Goal: Task Accomplishment & Management: Manage account settings

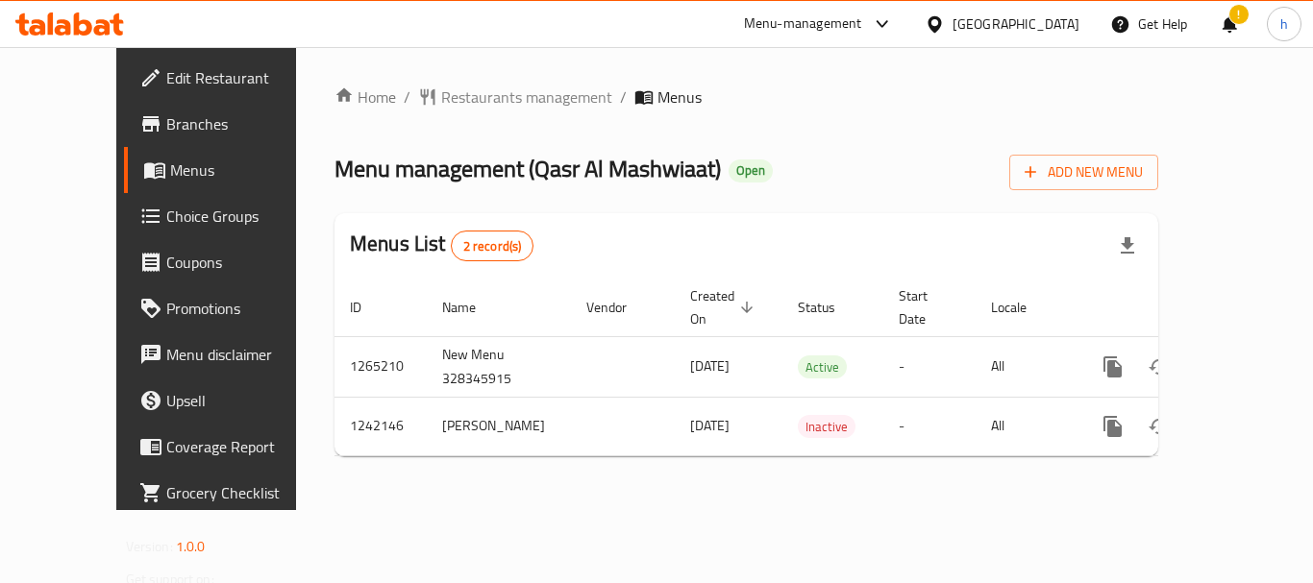
click at [1013, 28] on div "[GEOGRAPHIC_DATA]" at bounding box center [1015, 23] width 127 height 21
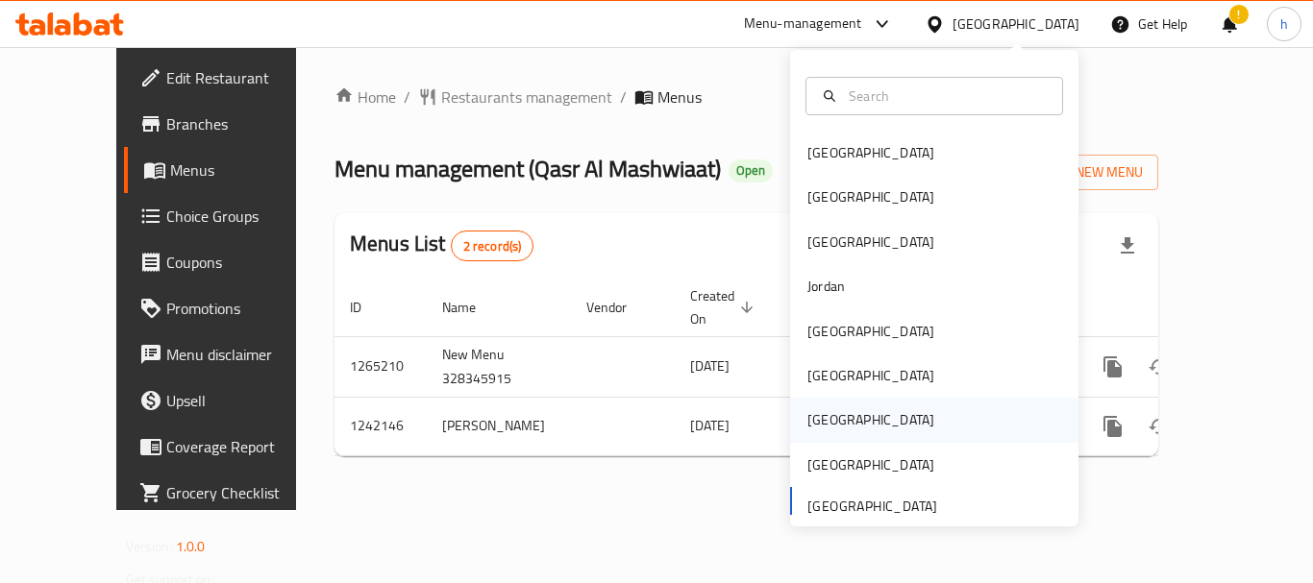
click at [844, 417] on div "[GEOGRAPHIC_DATA]" at bounding box center [934, 420] width 288 height 44
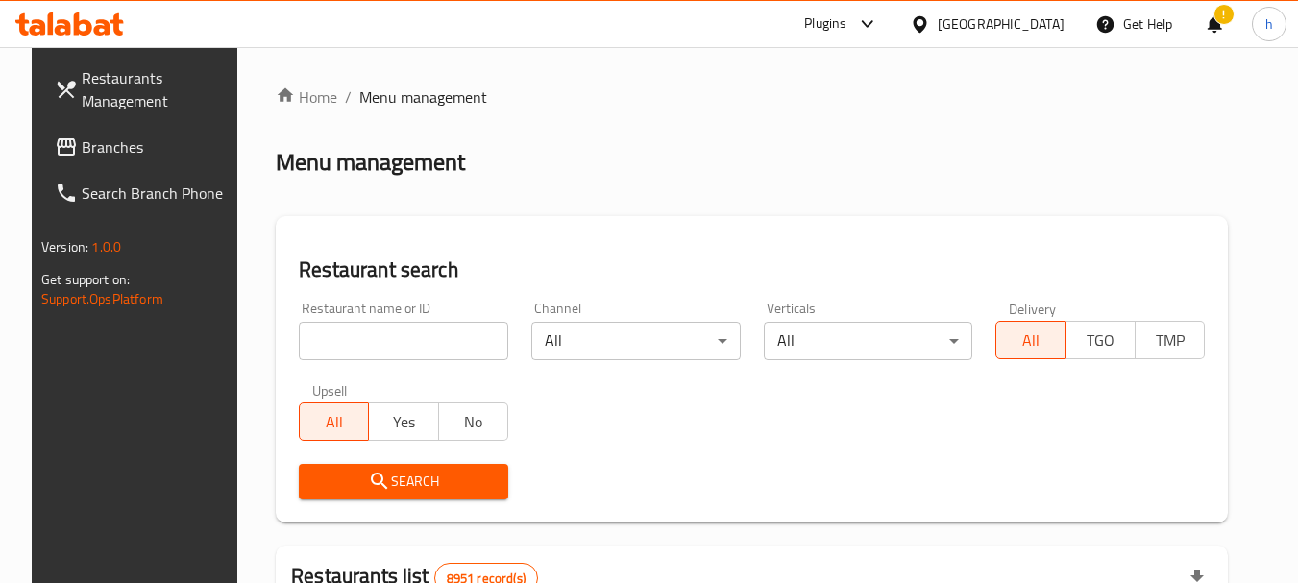
click at [847, 27] on div "Plugins" at bounding box center [825, 23] width 42 height 23
click at [866, 164] on div "Restaurant-Management" at bounding box center [828, 174] width 288 height 44
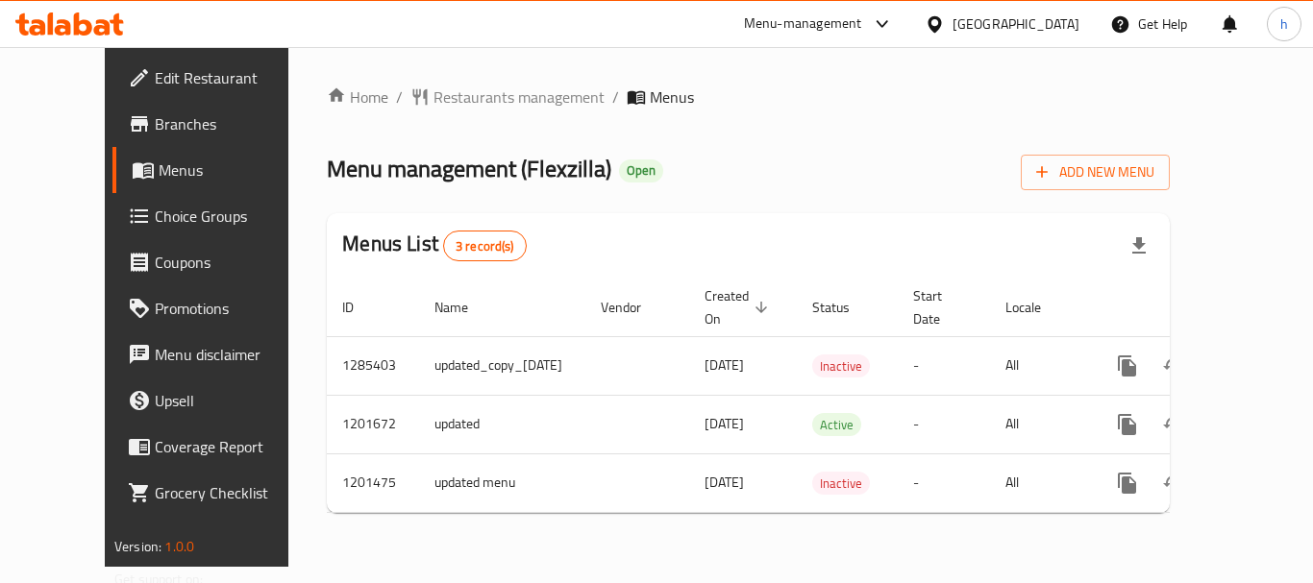
click at [810, 126] on div "Home / Restaurants management / Menus Menu management ( Flexzilla ) Open Add Ne…" at bounding box center [748, 307] width 843 height 443
click at [862, 19] on div "Menu-management" at bounding box center [803, 23] width 118 height 23
click at [862, 160] on div "Restaurant-Management" at bounding box center [791, 167] width 151 height 21
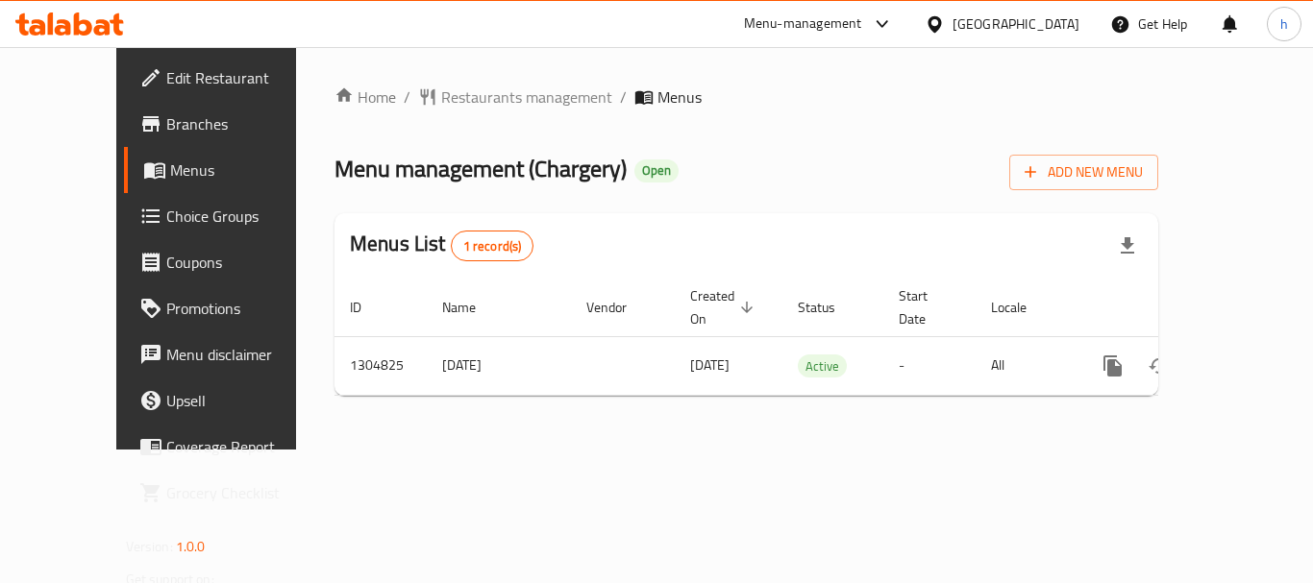
click at [945, 21] on icon at bounding box center [935, 24] width 20 height 20
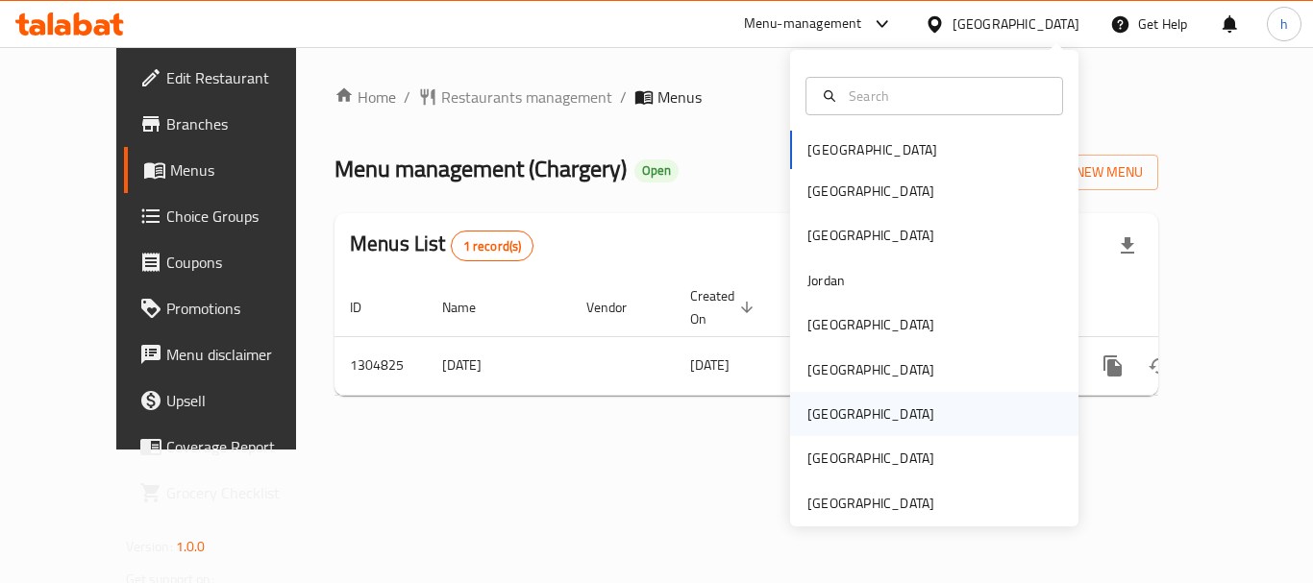
click at [873, 414] on div "[GEOGRAPHIC_DATA]" at bounding box center [934, 414] width 288 height 44
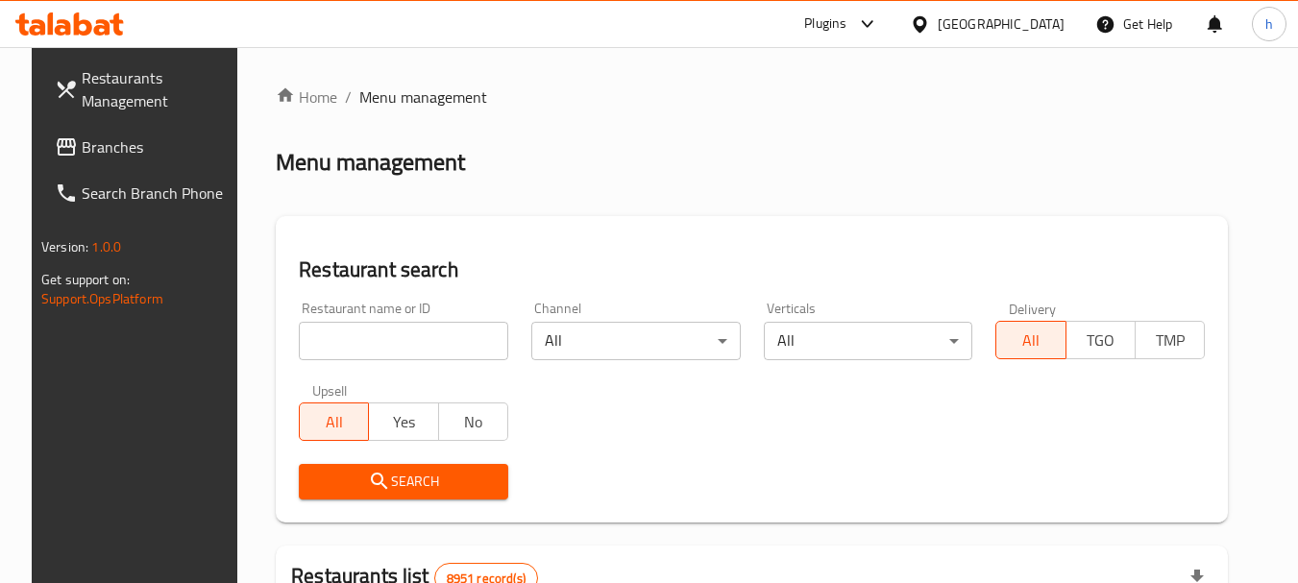
click at [847, 28] on div "Plugins" at bounding box center [825, 23] width 42 height 23
click at [872, 187] on div "Restaurant-Management" at bounding box center [828, 174] width 288 height 44
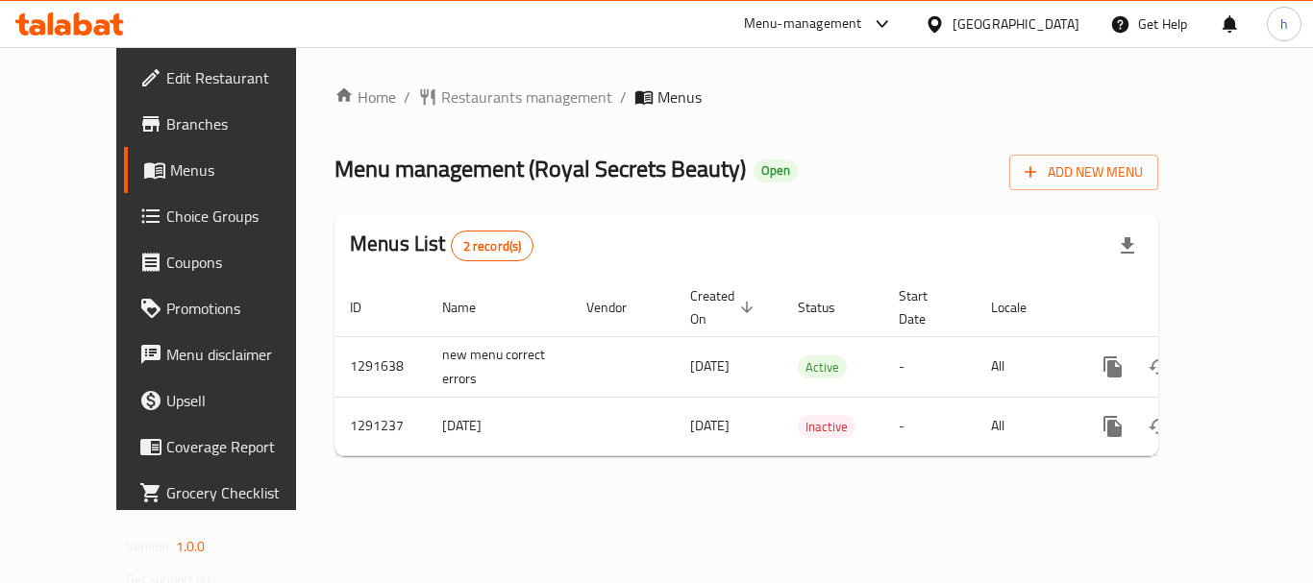
click at [952, 31] on div at bounding box center [939, 23] width 28 height 21
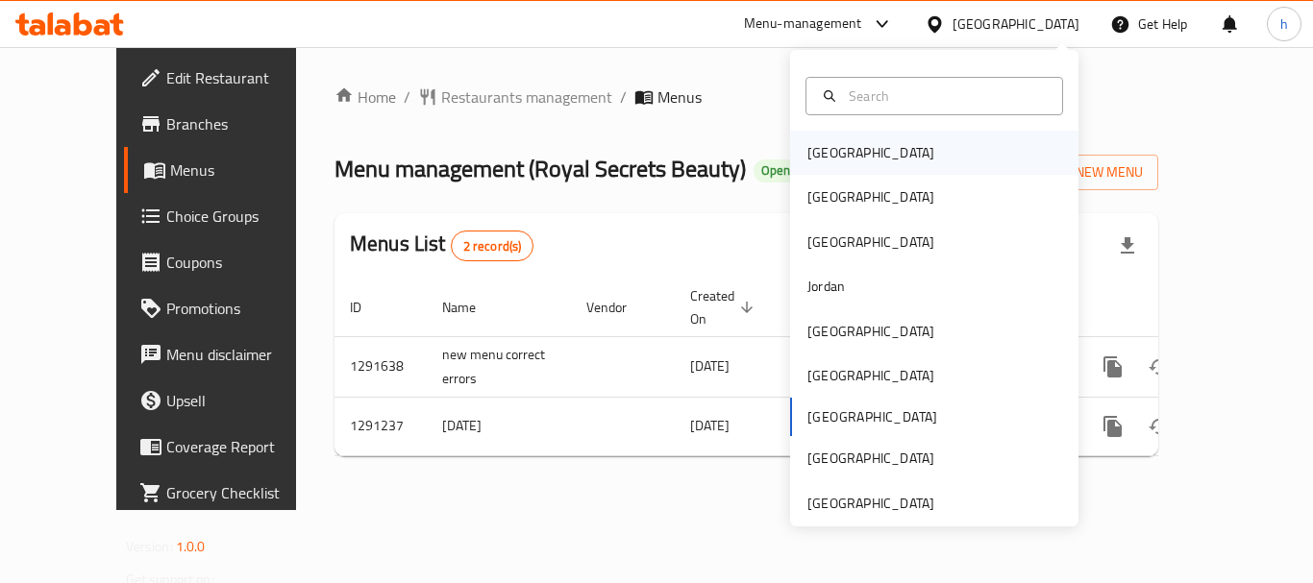
click at [850, 156] on div "[GEOGRAPHIC_DATA]" at bounding box center [871, 153] width 158 height 44
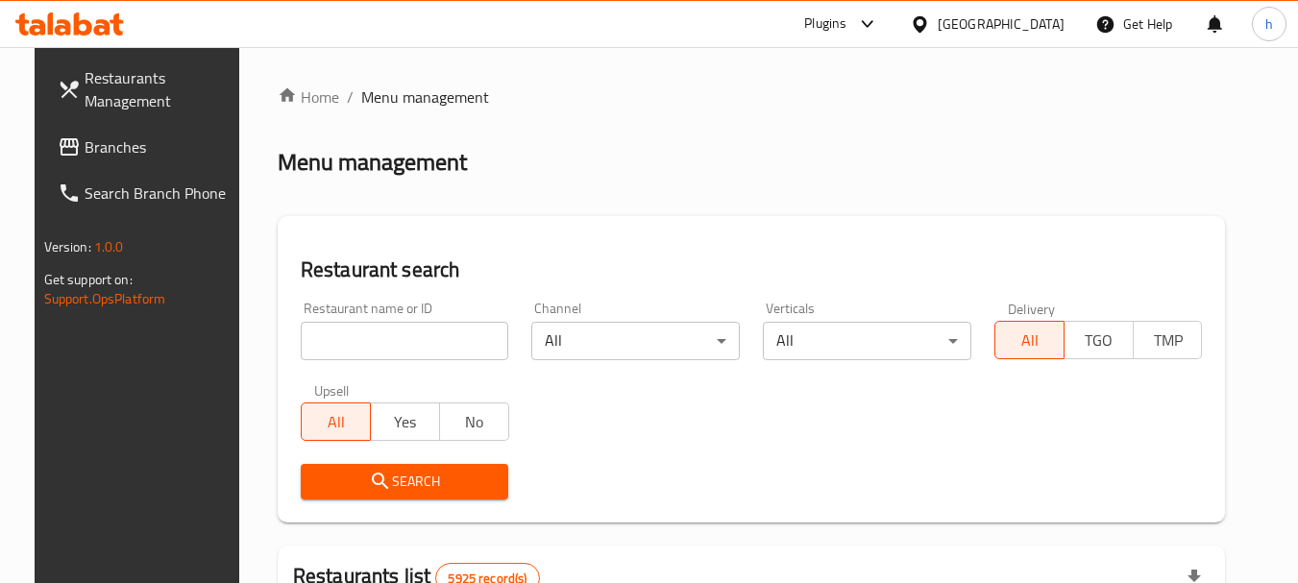
click at [847, 25] on div "Plugins" at bounding box center [825, 23] width 42 height 23
click at [847, 26] on div "Plugins" at bounding box center [825, 23] width 42 height 23
click at [851, 179] on div "Restaurant-Management" at bounding box center [765, 174] width 182 height 44
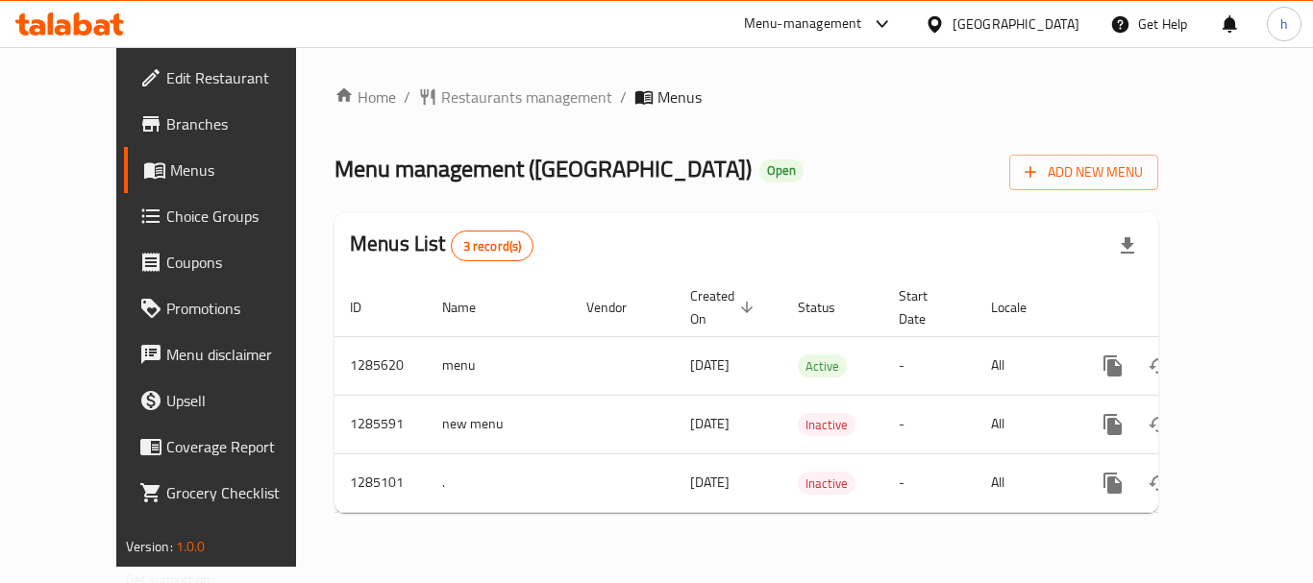
click at [894, 28] on div at bounding box center [878, 23] width 32 height 23
click at [846, 169] on div "Restaurant-Management" at bounding box center [778, 167] width 151 height 21
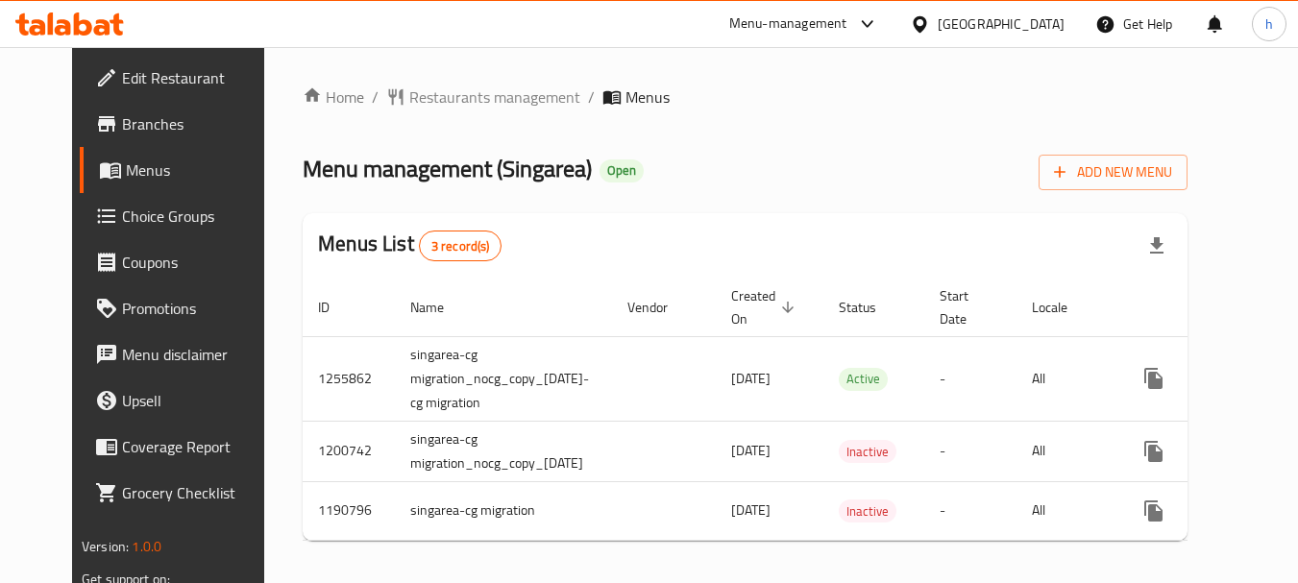
click at [1039, 17] on div "Kuwait" at bounding box center [1001, 23] width 127 height 21
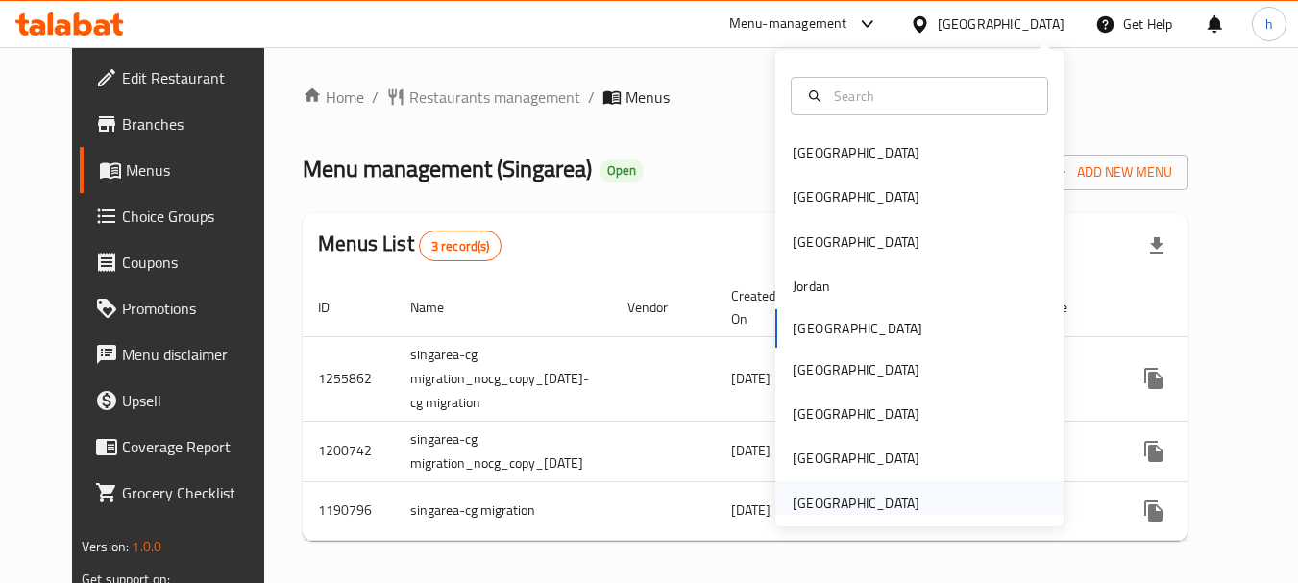
click at [878, 499] on div "[GEOGRAPHIC_DATA]" at bounding box center [856, 503] width 127 height 21
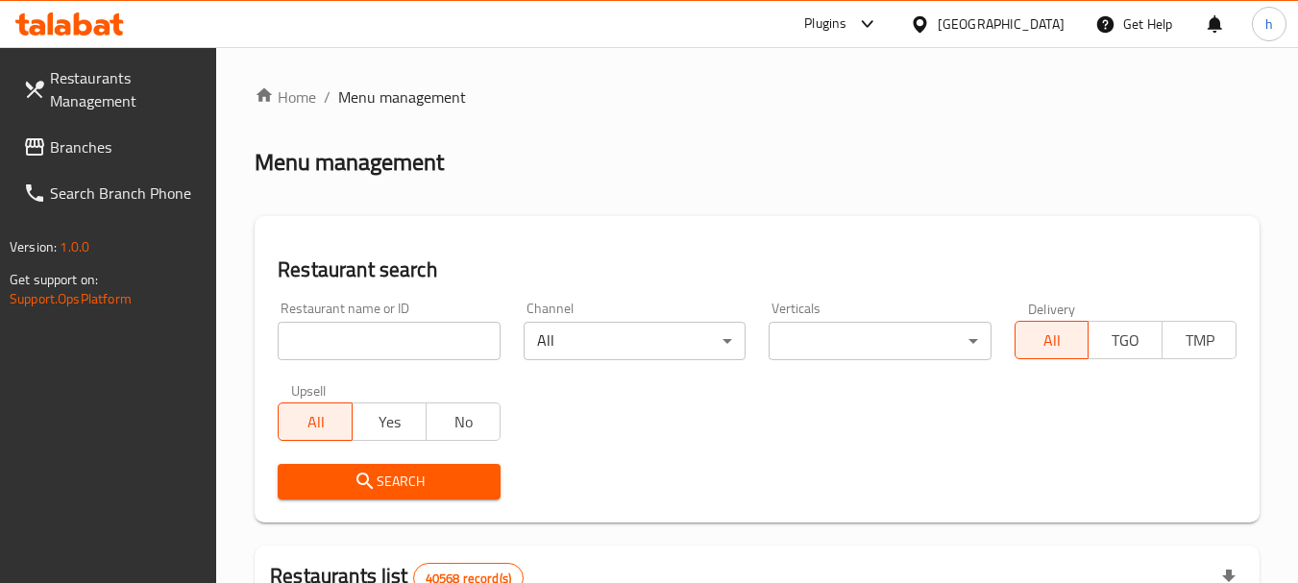
click at [844, 28] on div "Plugins" at bounding box center [825, 23] width 42 height 23
click at [814, 185] on div "Restaurant-Management" at bounding box center [737, 174] width 288 height 44
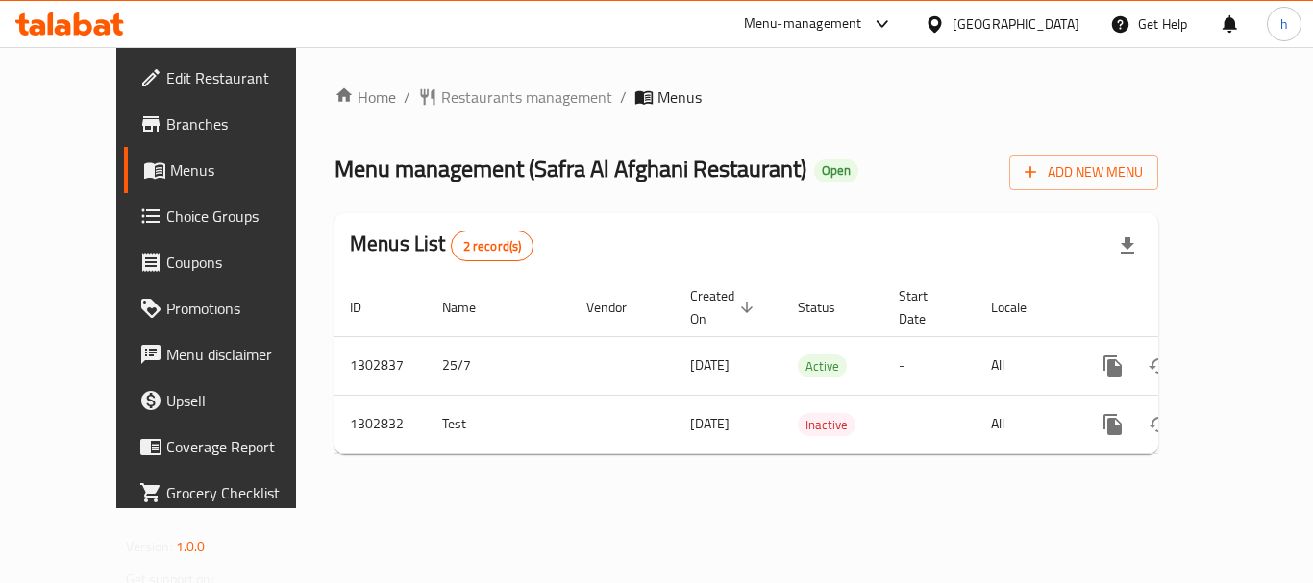
click at [979, 30] on div "[GEOGRAPHIC_DATA]" at bounding box center [1015, 23] width 127 height 21
click at [815, 23] on div "Menu-management" at bounding box center [803, 23] width 118 height 23
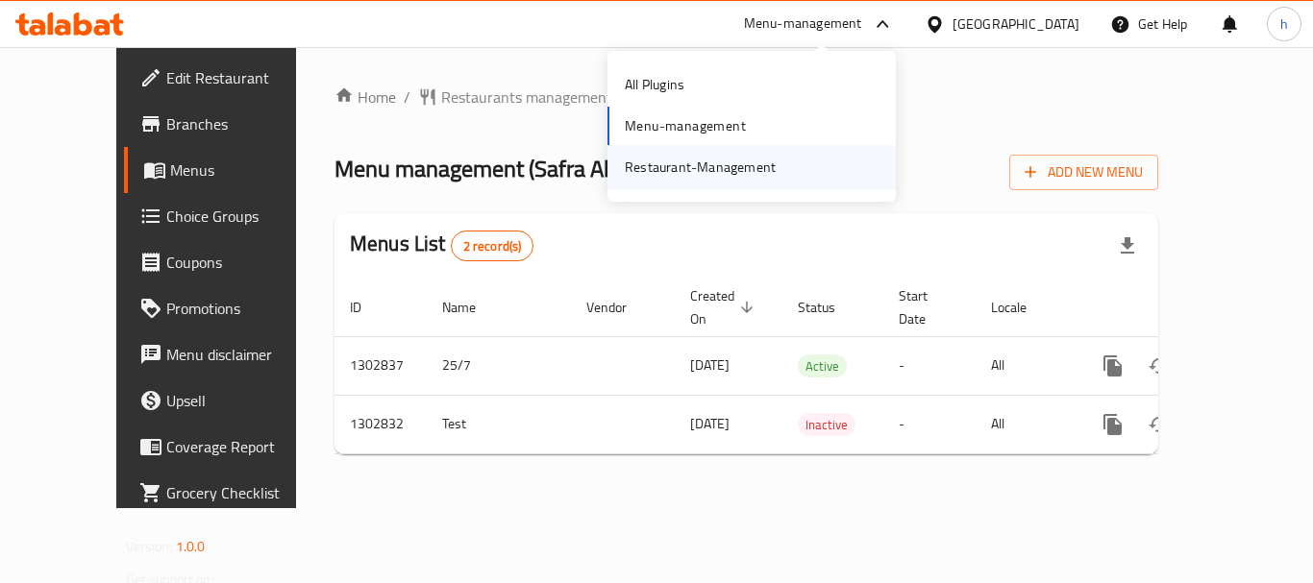
click at [752, 167] on div "Restaurant-Management" at bounding box center [700, 167] width 151 height 21
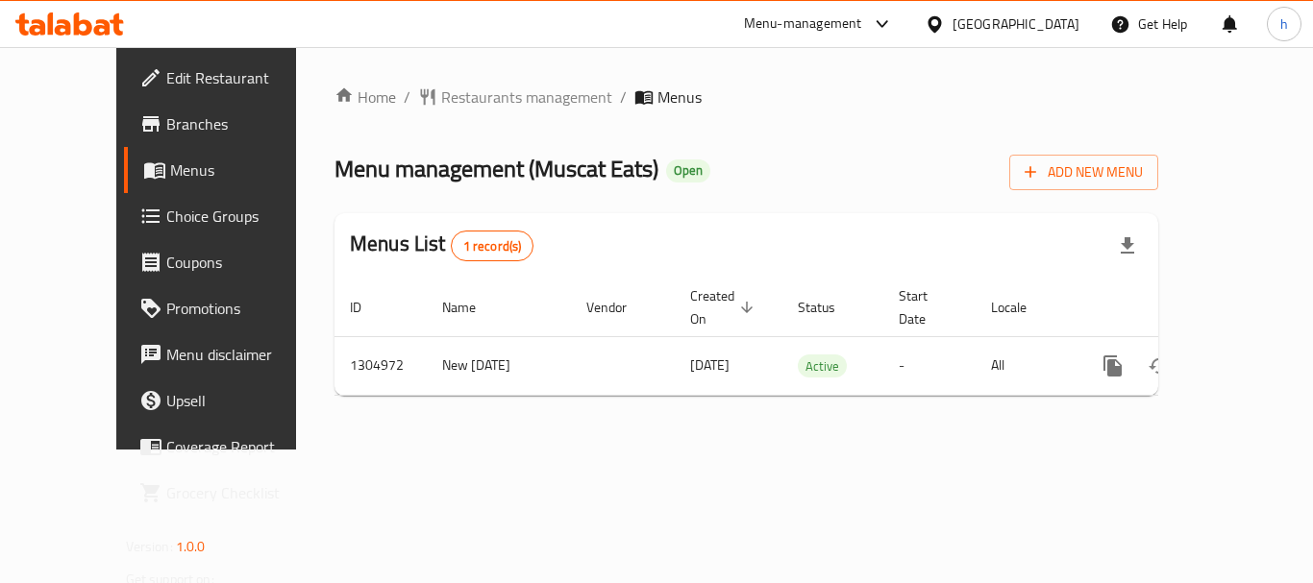
click at [945, 20] on icon at bounding box center [935, 24] width 20 height 20
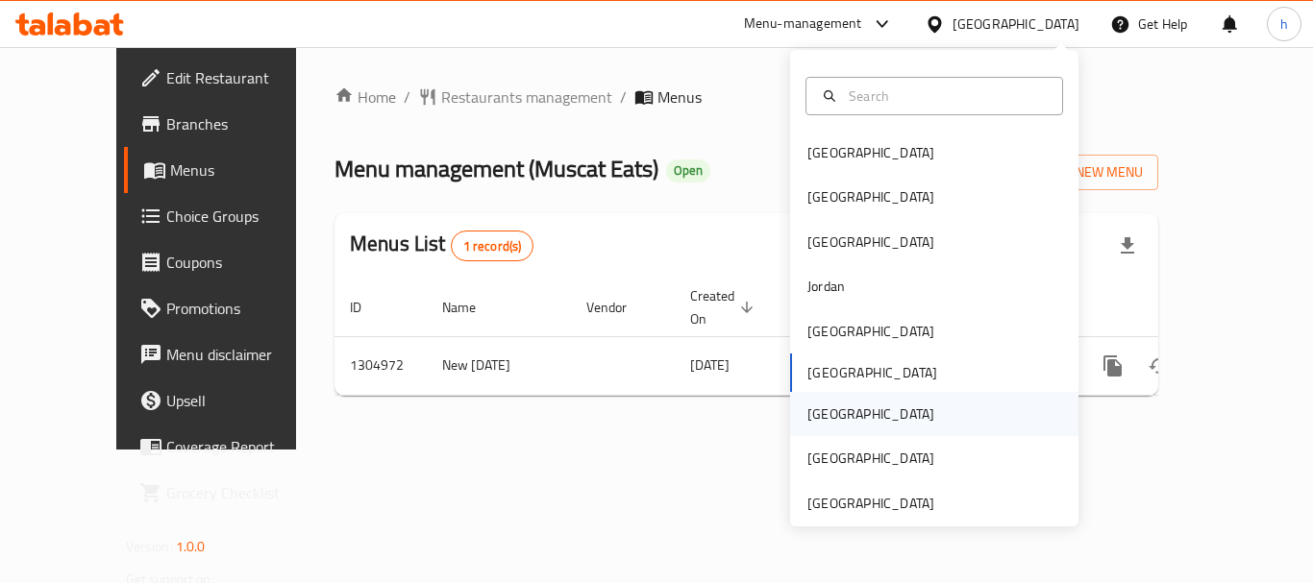
click at [856, 416] on div "[GEOGRAPHIC_DATA]" at bounding box center [934, 414] width 288 height 44
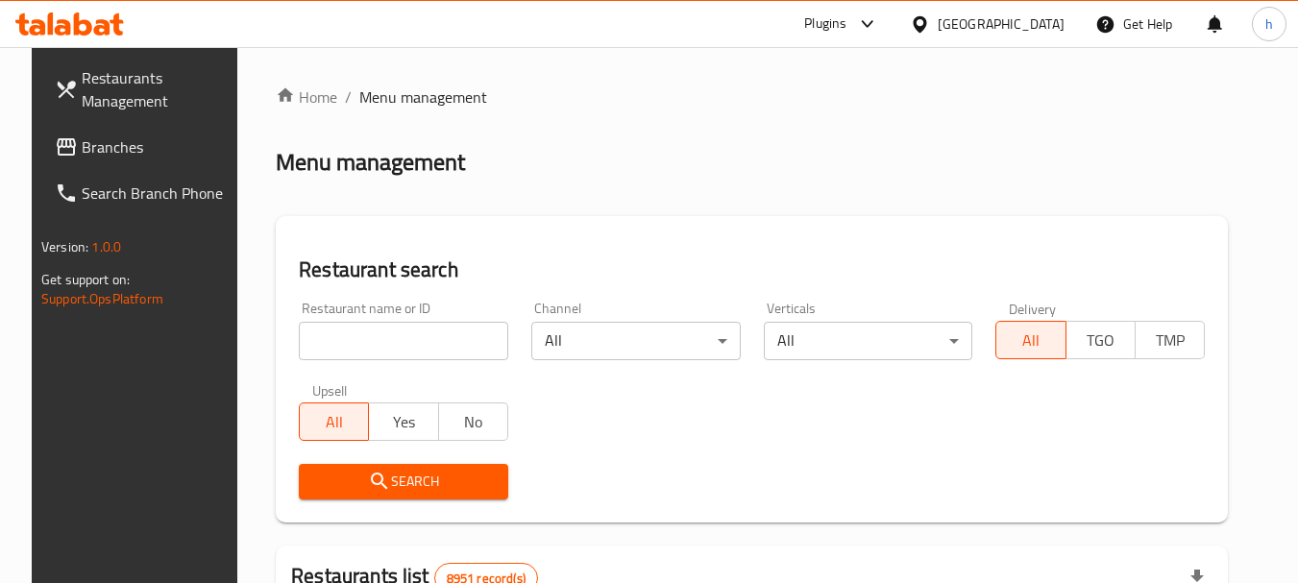
click at [847, 25] on div "Plugins" at bounding box center [825, 23] width 42 height 23
click at [838, 164] on div "Restaurant-Management" at bounding box center [777, 173] width 151 height 21
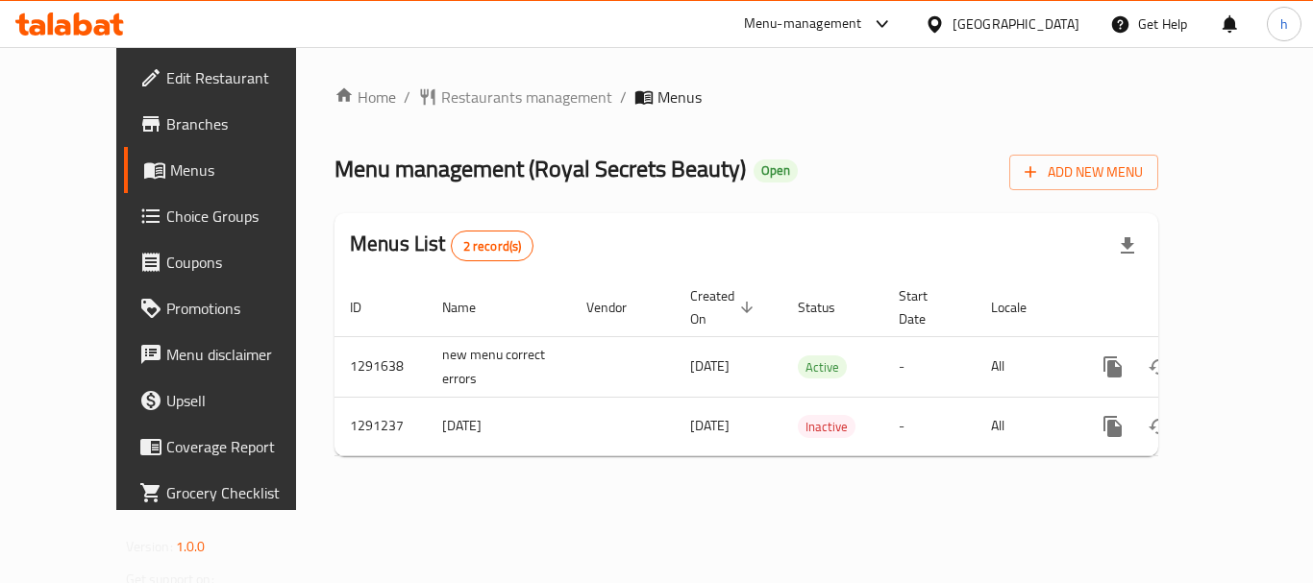
drag, startPoint x: 937, startPoint y: 18, endPoint x: 926, endPoint y: 45, distance: 28.9
click at [862, 18] on div "Menu-management" at bounding box center [803, 23] width 118 height 23
click at [817, 169] on div "Restaurant-Management" at bounding box center [791, 167] width 151 height 21
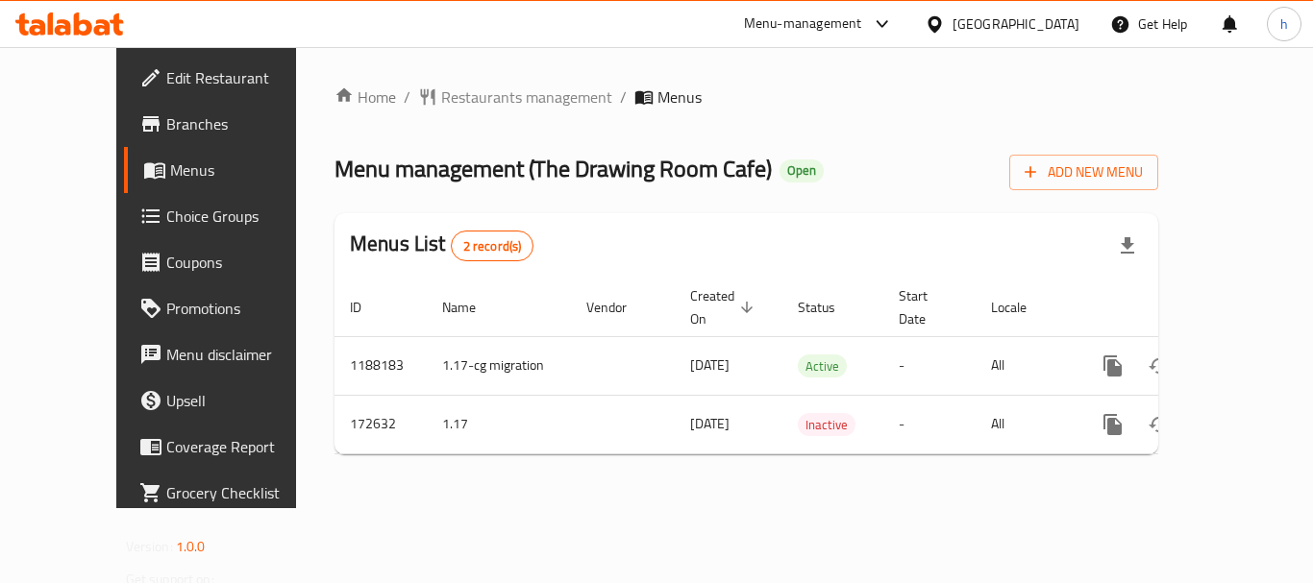
click at [855, 31] on div "Menu-management" at bounding box center [803, 23] width 118 height 23
click at [840, 164] on div "Restaurant-Management" at bounding box center [791, 167] width 151 height 21
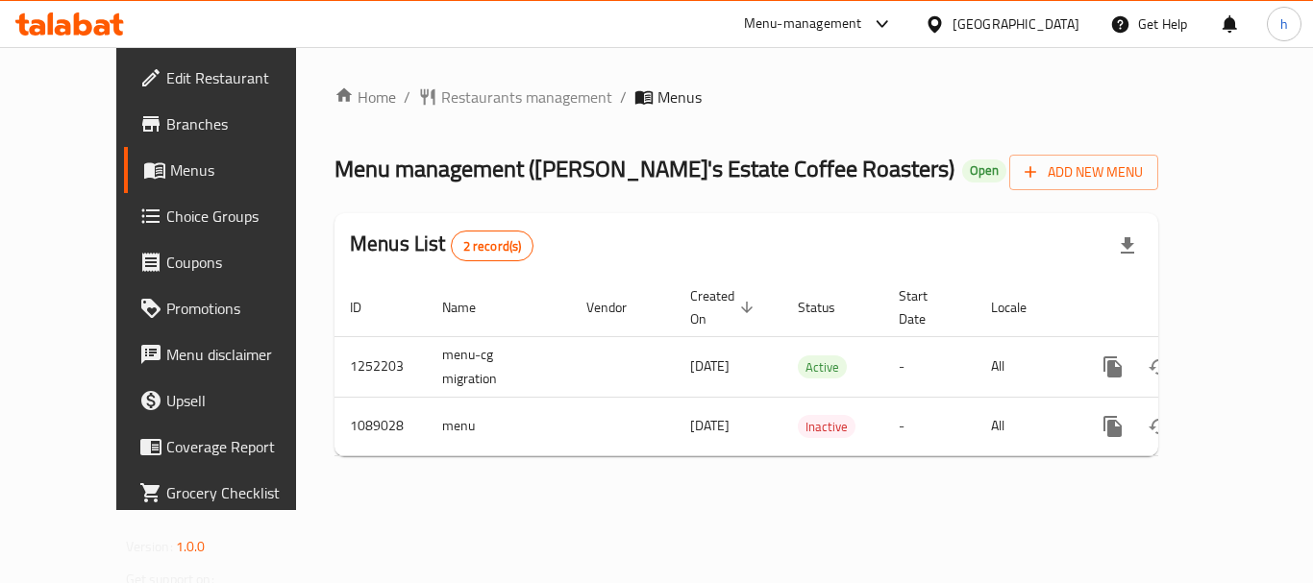
click at [1061, 21] on div "[GEOGRAPHIC_DATA]" at bounding box center [1015, 23] width 127 height 21
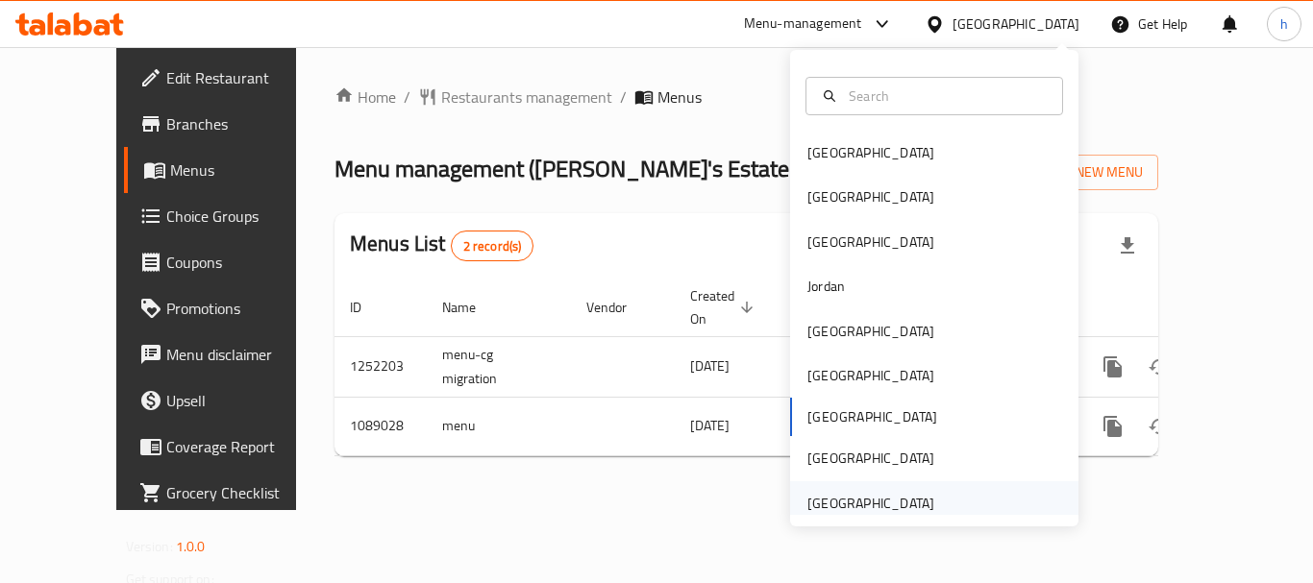
click at [930, 500] on div "[GEOGRAPHIC_DATA]" at bounding box center [871, 503] width 158 height 44
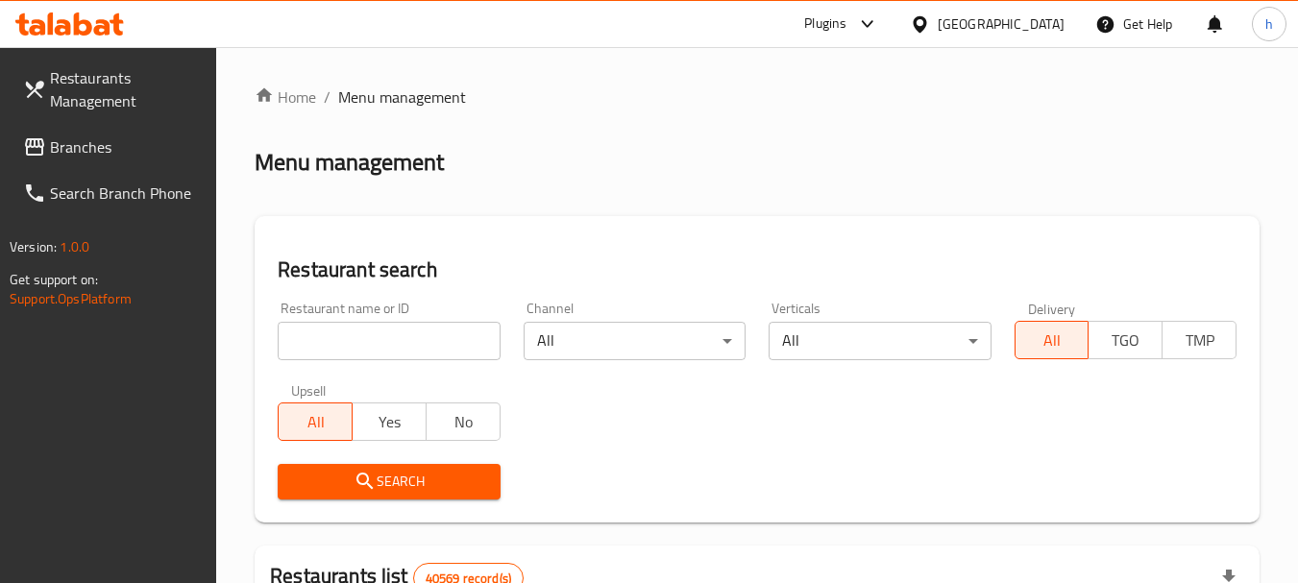
click at [851, 26] on div at bounding box center [864, 23] width 32 height 23
click at [775, 182] on div "Restaurant-Management" at bounding box center [737, 174] width 288 height 44
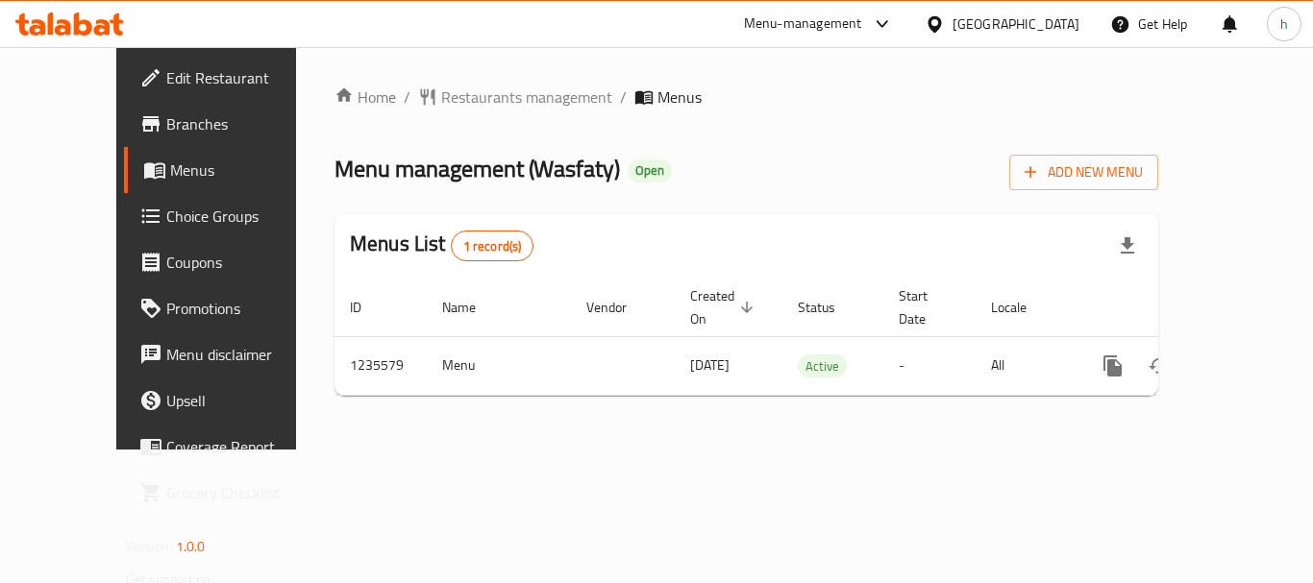
click at [986, 15] on div "[GEOGRAPHIC_DATA]" at bounding box center [1015, 23] width 127 height 21
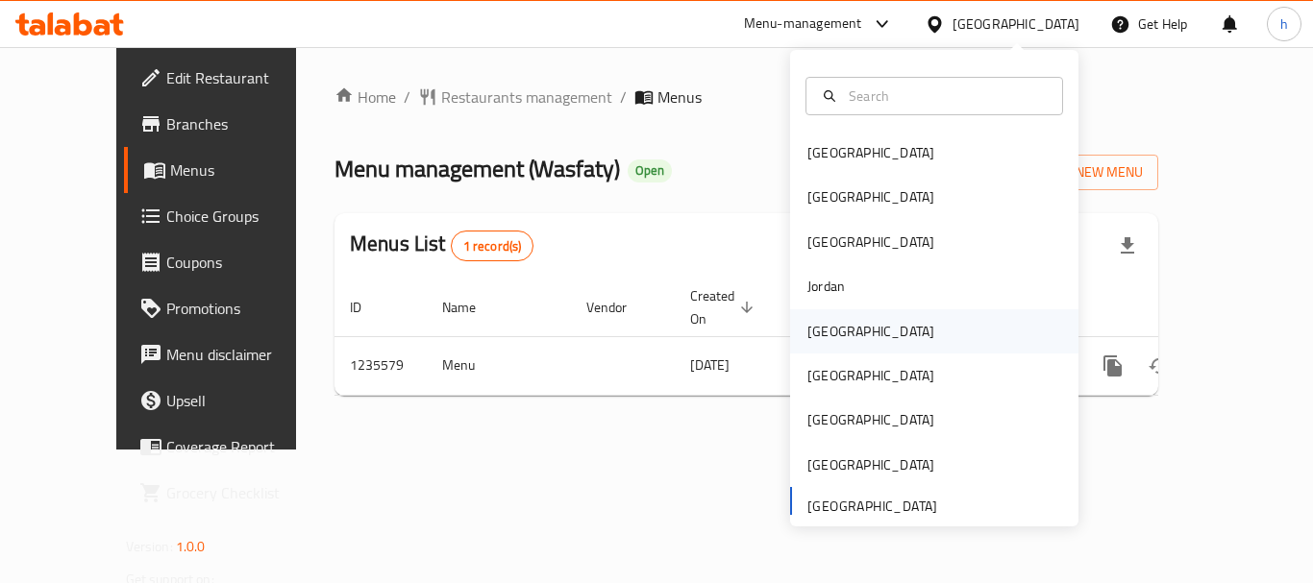
click at [874, 337] on div "[GEOGRAPHIC_DATA]" at bounding box center [934, 331] width 288 height 44
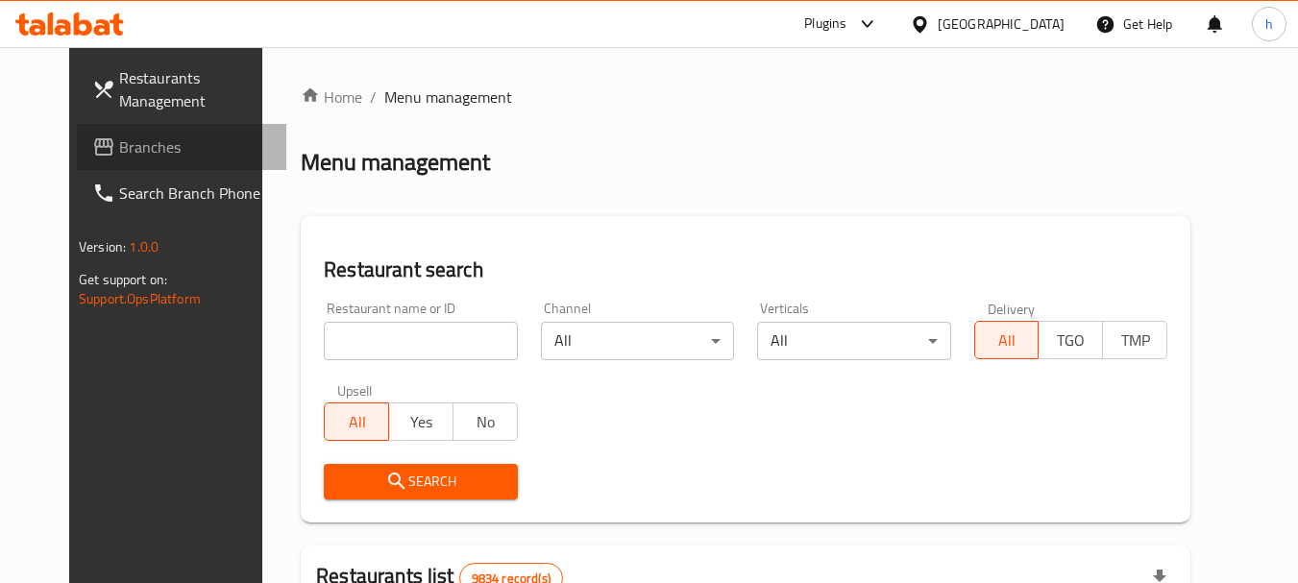
click at [119, 138] on span "Branches" at bounding box center [195, 147] width 152 height 23
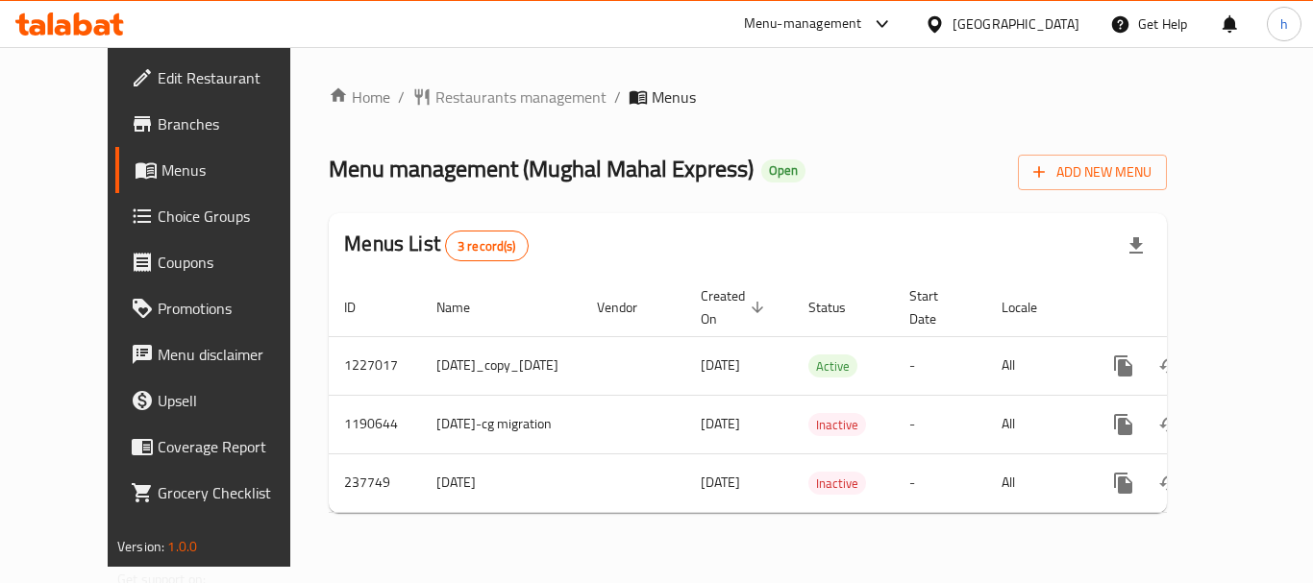
drag, startPoint x: 1026, startPoint y: 23, endPoint x: 1103, endPoint y: 87, distance: 100.3
click at [1109, 99] on ol "Home / Restaurants management / Menus" at bounding box center [748, 97] width 838 height 23
click at [1063, 21] on div "[GEOGRAPHIC_DATA]" at bounding box center [1015, 23] width 127 height 21
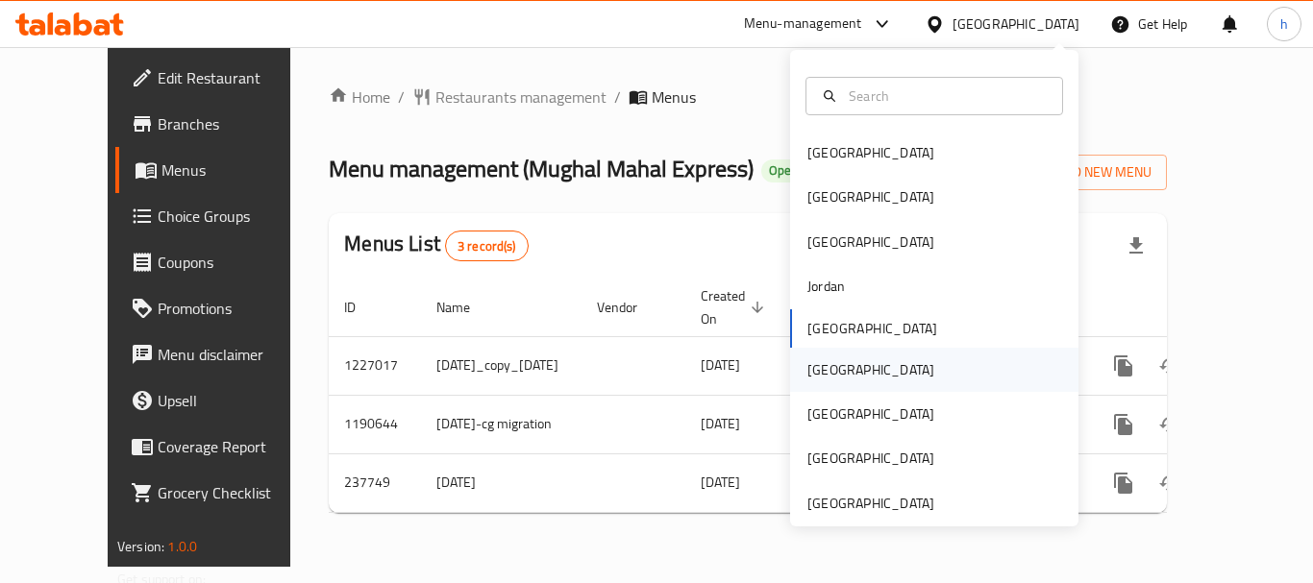
click at [897, 368] on div "[GEOGRAPHIC_DATA]" at bounding box center [934, 370] width 288 height 44
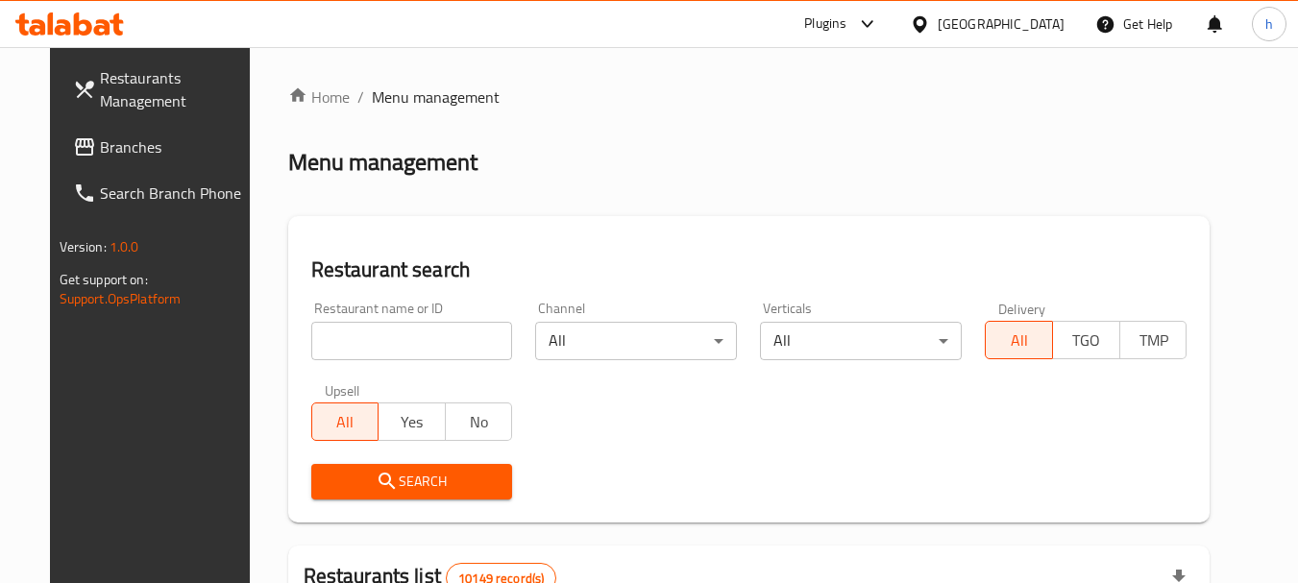
click at [879, 24] on div at bounding box center [864, 23] width 32 height 23
click at [911, 177] on div "Restaurant-Management" at bounding box center [826, 174] width 288 height 44
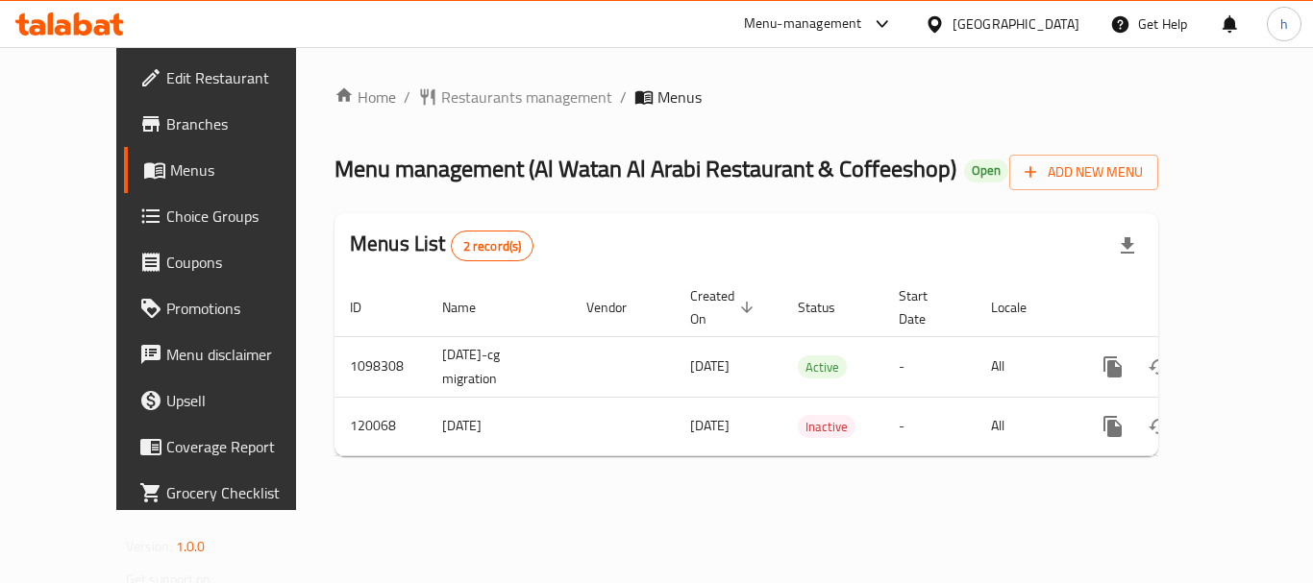
drag, startPoint x: 1049, startPoint y: 19, endPoint x: 1102, endPoint y: 193, distance: 181.8
click at [1102, 213] on div "Menus List 2 record(s)" at bounding box center [746, 245] width 824 height 65
click at [1061, 17] on div "[GEOGRAPHIC_DATA]" at bounding box center [1015, 23] width 127 height 21
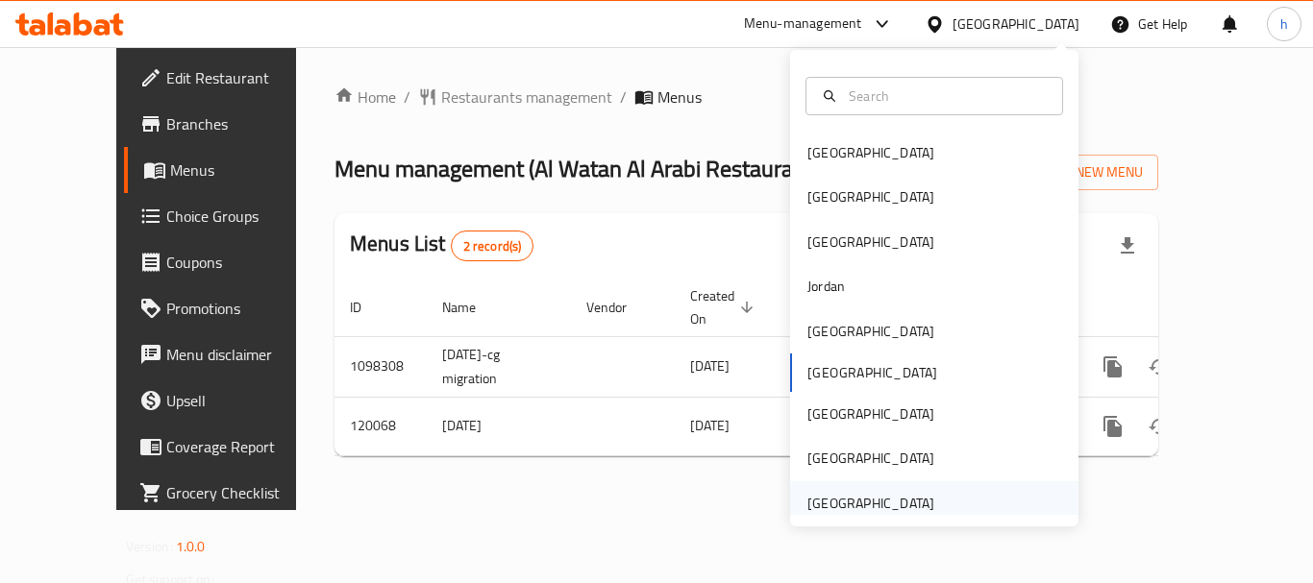
click at [903, 496] on div "[GEOGRAPHIC_DATA]" at bounding box center [870, 503] width 127 height 21
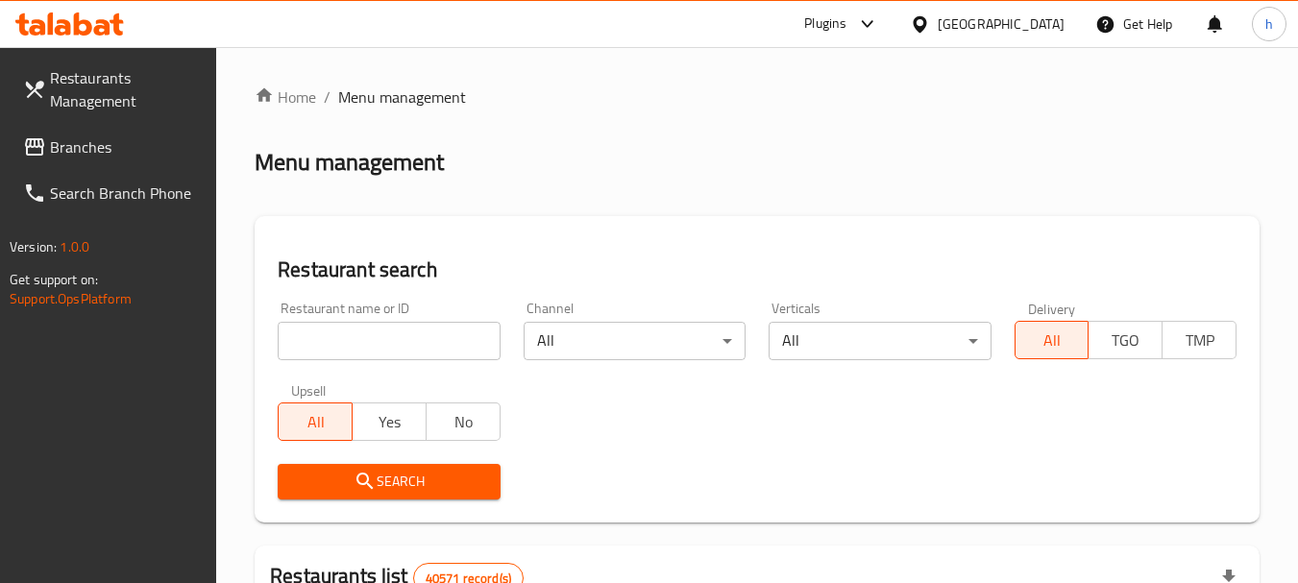
click at [870, 18] on icon at bounding box center [867, 23] width 23 height 23
click at [740, 168] on div "Restaurant-Management" at bounding box center [685, 173] width 151 height 21
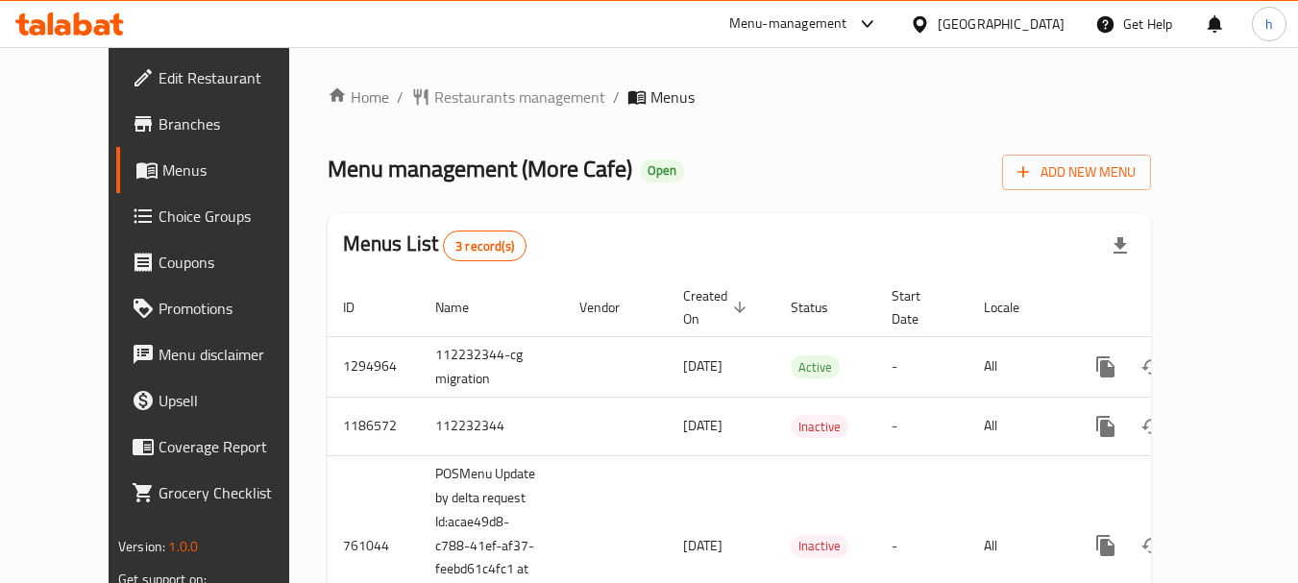
click at [986, 19] on div "[GEOGRAPHIC_DATA]" at bounding box center [1001, 23] width 127 height 21
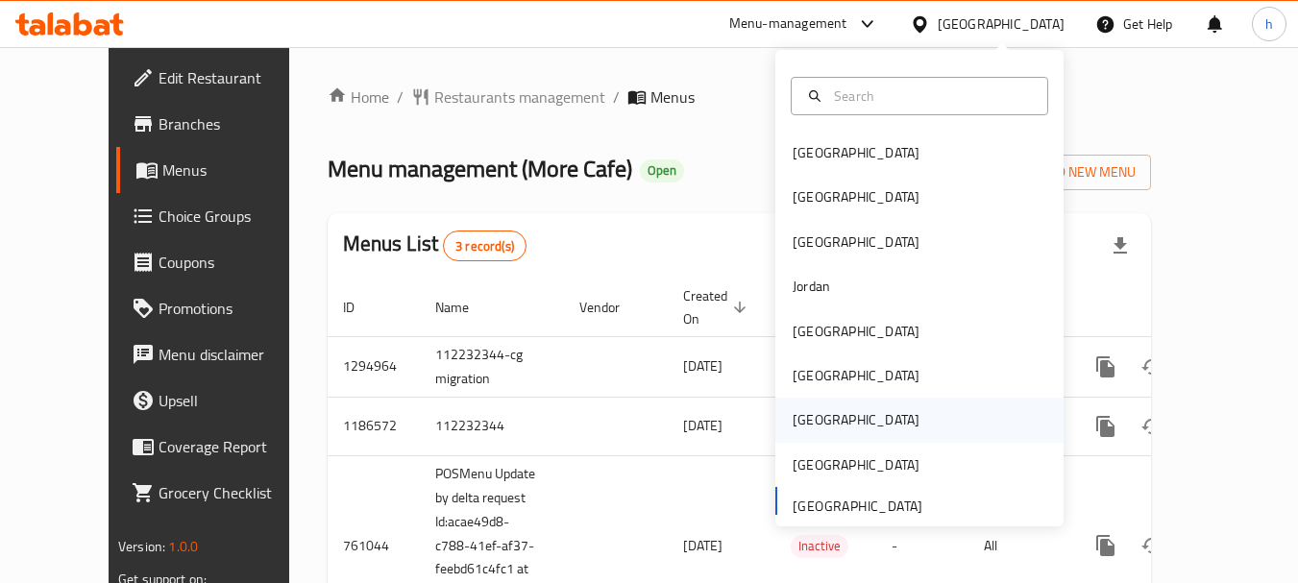
click at [829, 425] on div "[GEOGRAPHIC_DATA]" at bounding box center [920, 420] width 288 height 44
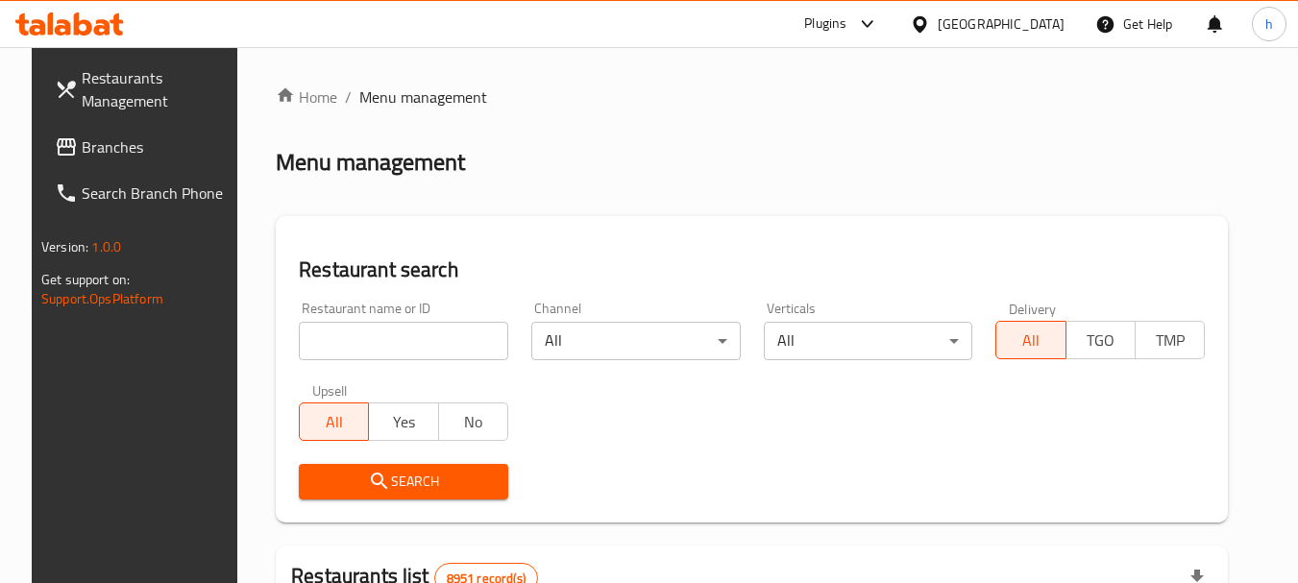
click at [847, 13] on div "Plugins" at bounding box center [825, 23] width 42 height 23
click at [879, 174] on div "Restaurant-Management" at bounding box center [828, 174] width 288 height 44
